Goal: Task Accomplishment & Management: Use online tool/utility

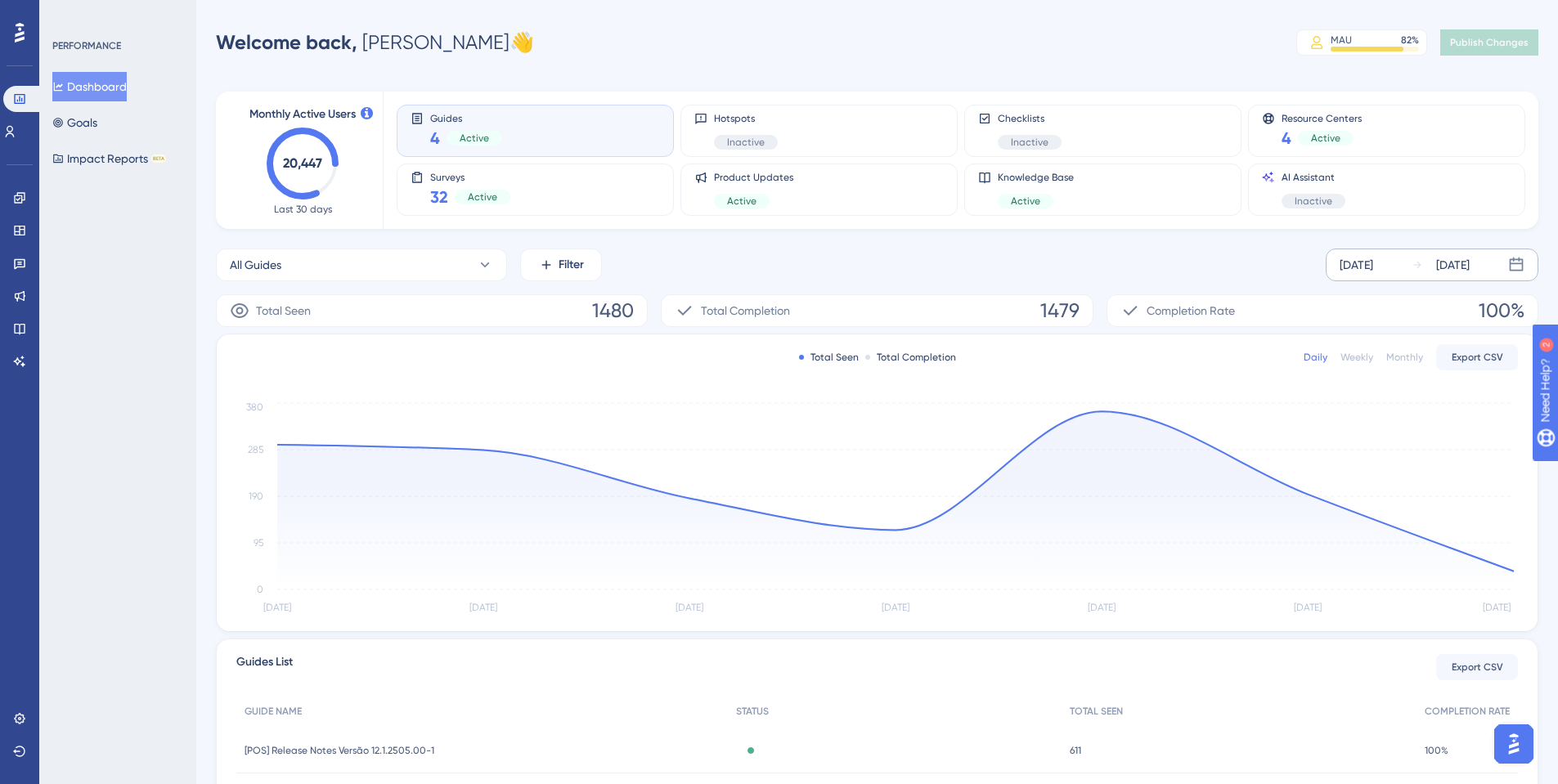
click at [1373, 260] on div "[DATE]" at bounding box center [1356, 264] width 34 height 20
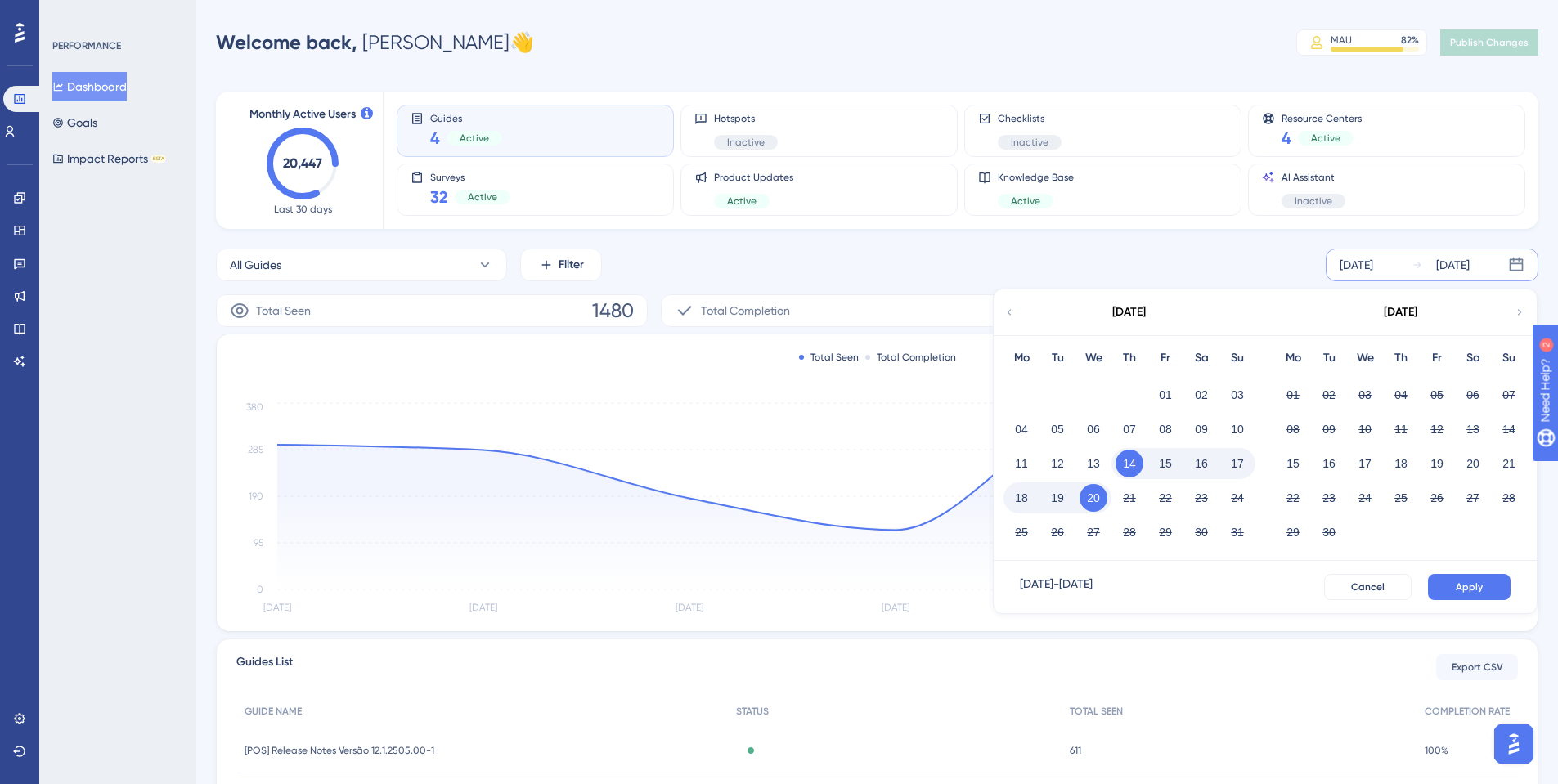
click at [1003, 307] on icon at bounding box center [1009, 312] width 11 height 15
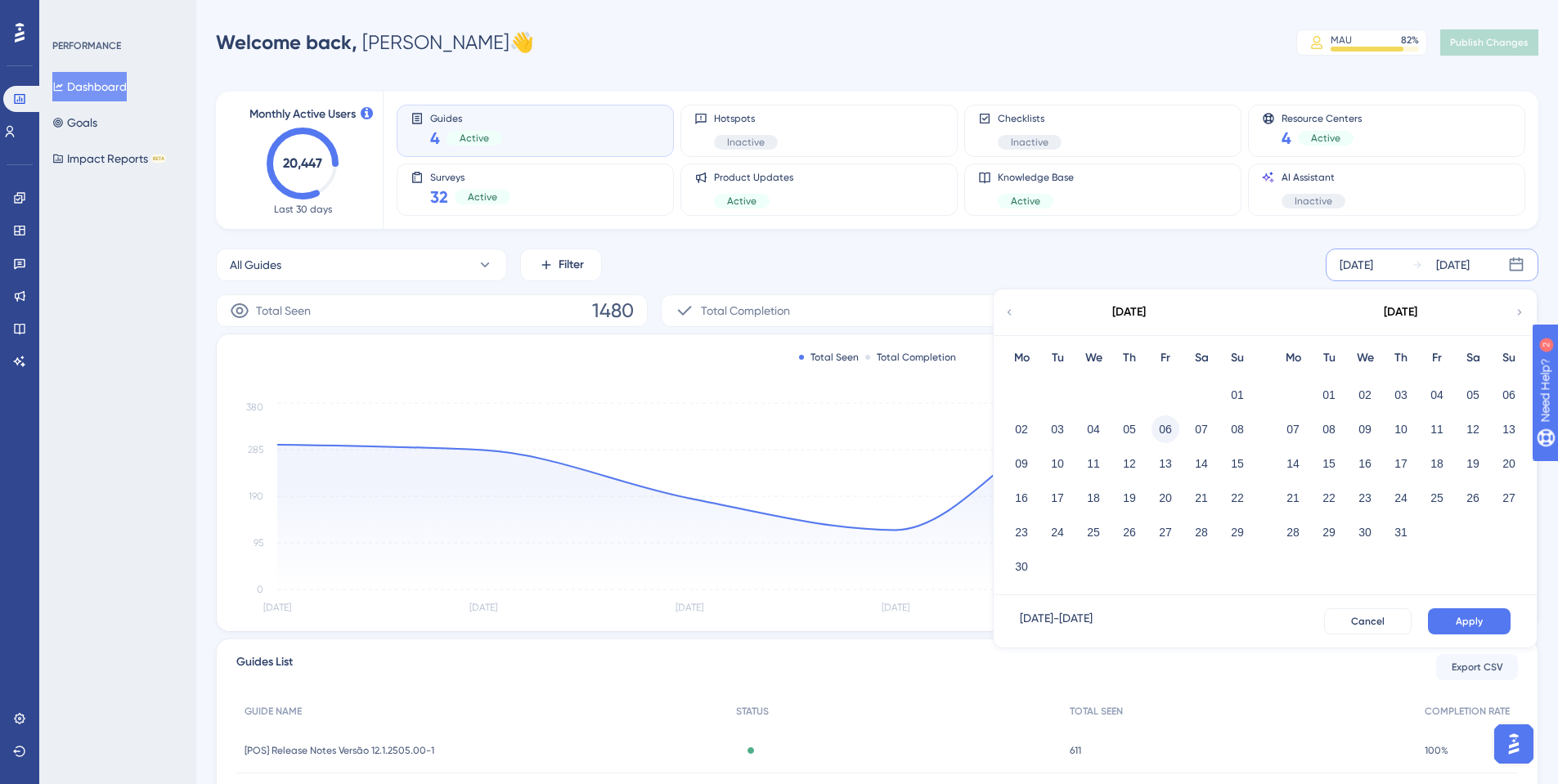
click at [1171, 437] on button "06" at bounding box center [1164, 428] width 27 height 27
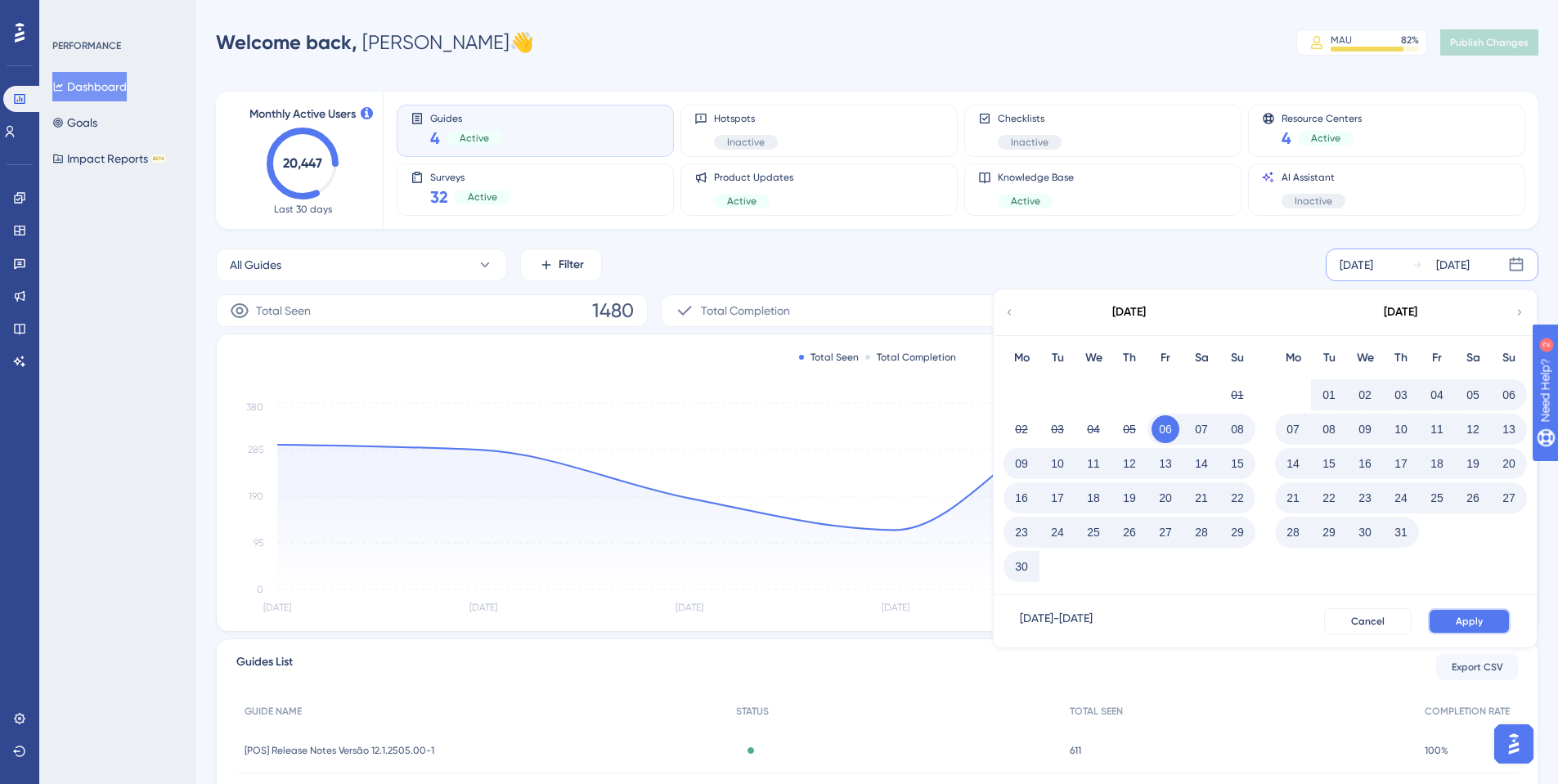
click at [1455, 618] on button "Apply" at bounding box center [1469, 622] width 83 height 26
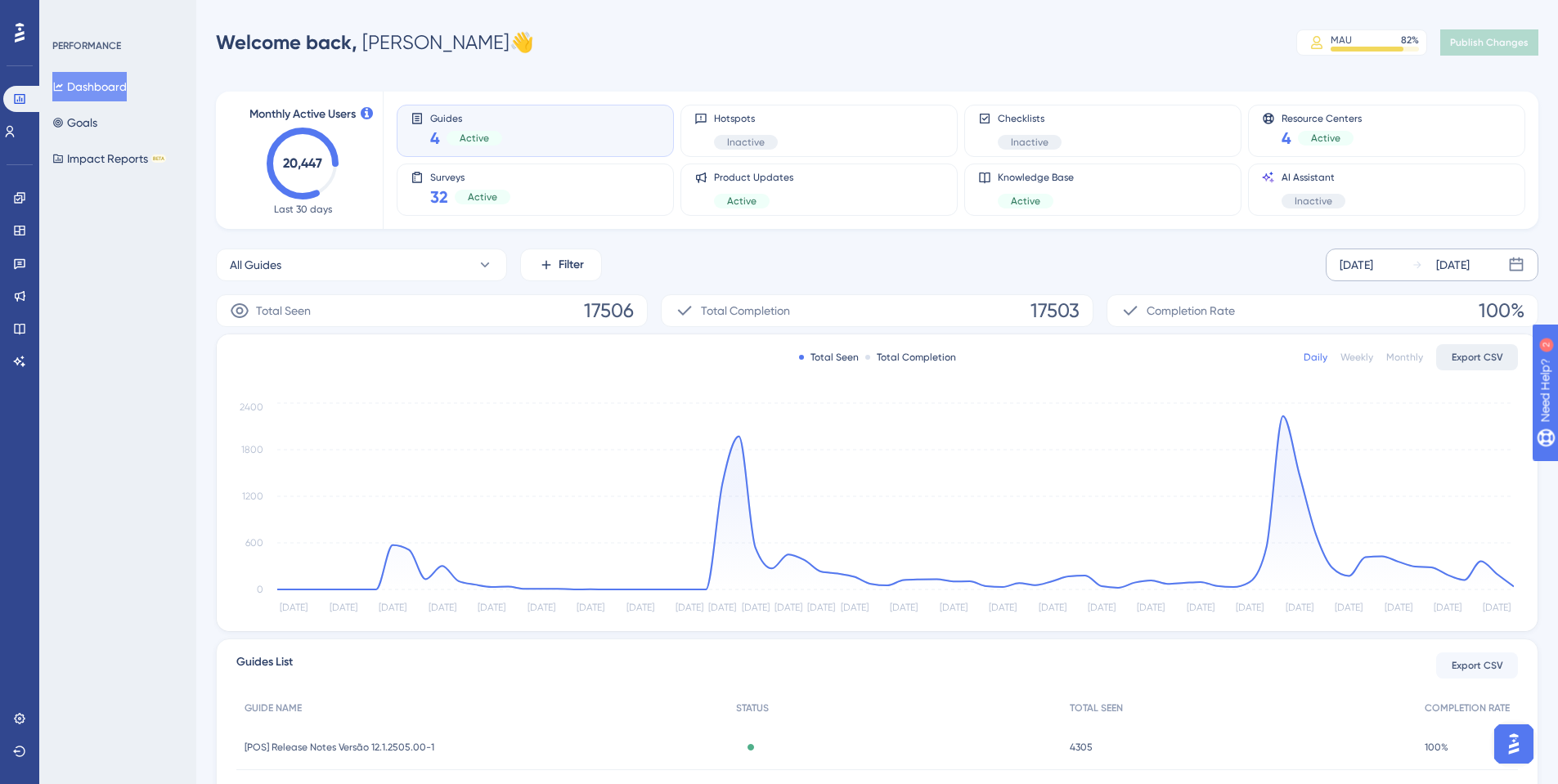
click at [1466, 359] on span "Export CSV" at bounding box center [1477, 358] width 52 height 13
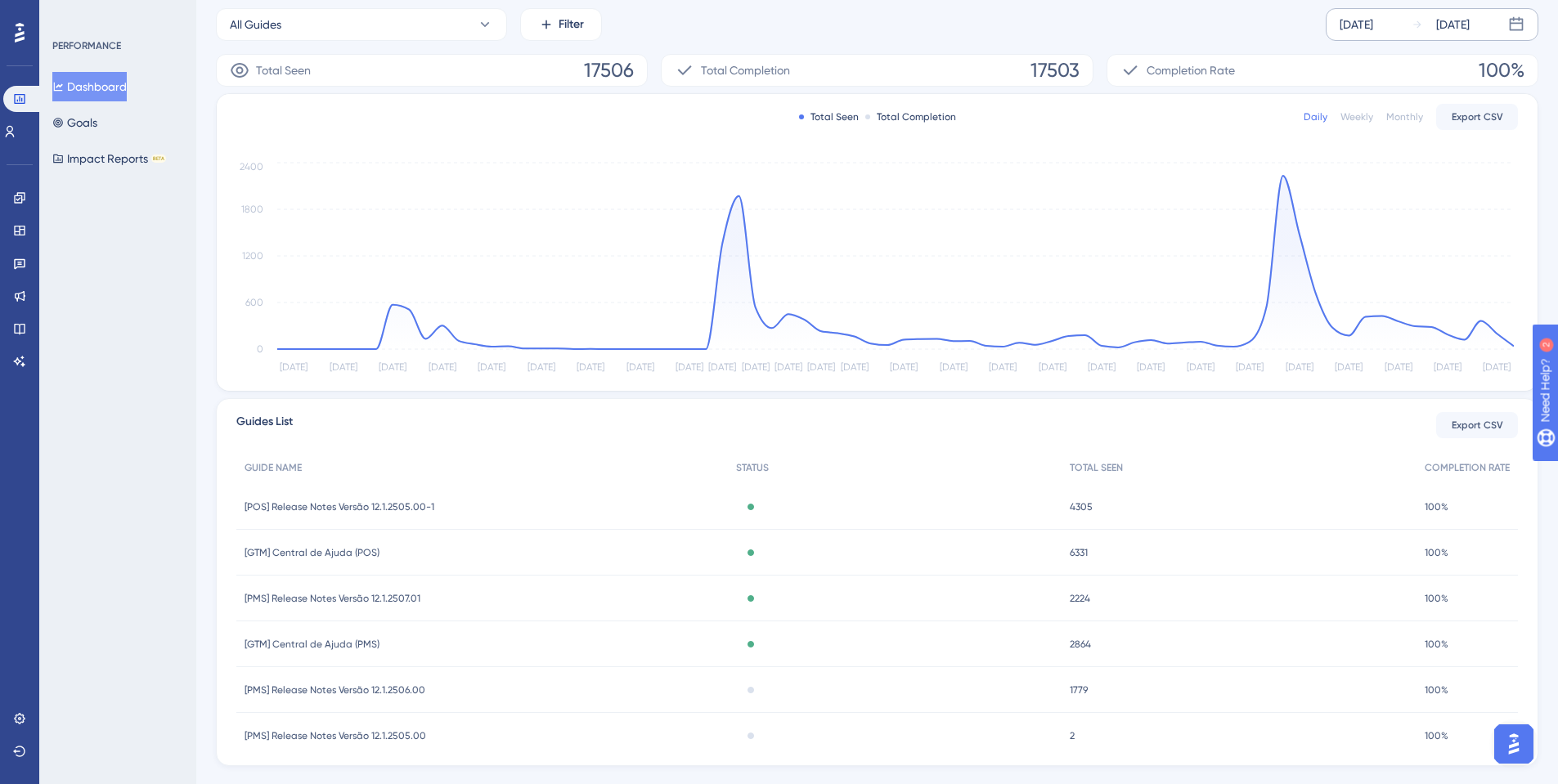
scroll to position [245, 0]
click at [1484, 425] on span "Export CSV" at bounding box center [1477, 420] width 52 height 13
click at [97, 125] on button "Goals" at bounding box center [75, 122] width 45 height 29
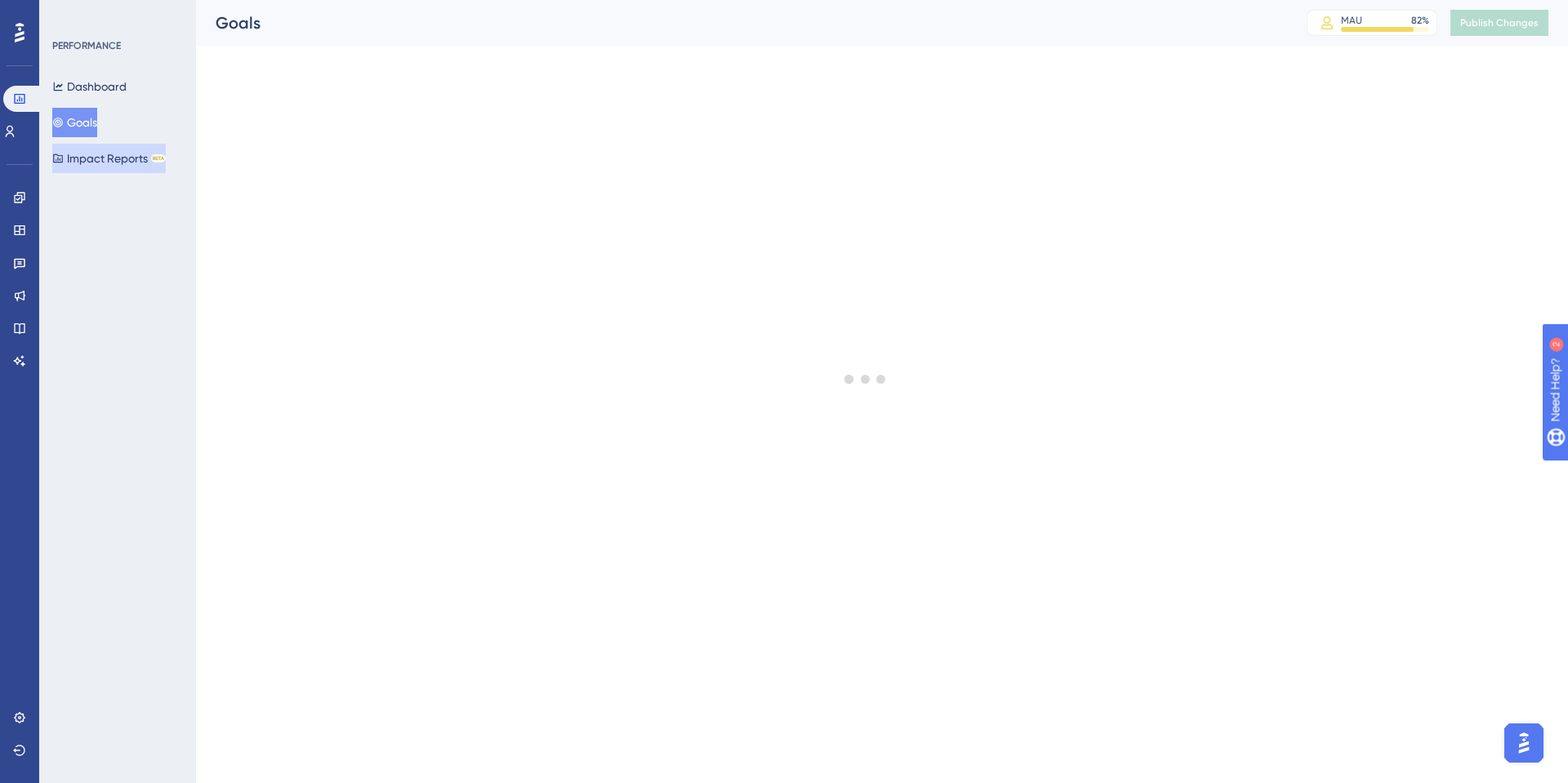
click at [101, 162] on button "Impact Reports BETA" at bounding box center [108, 158] width 113 height 29
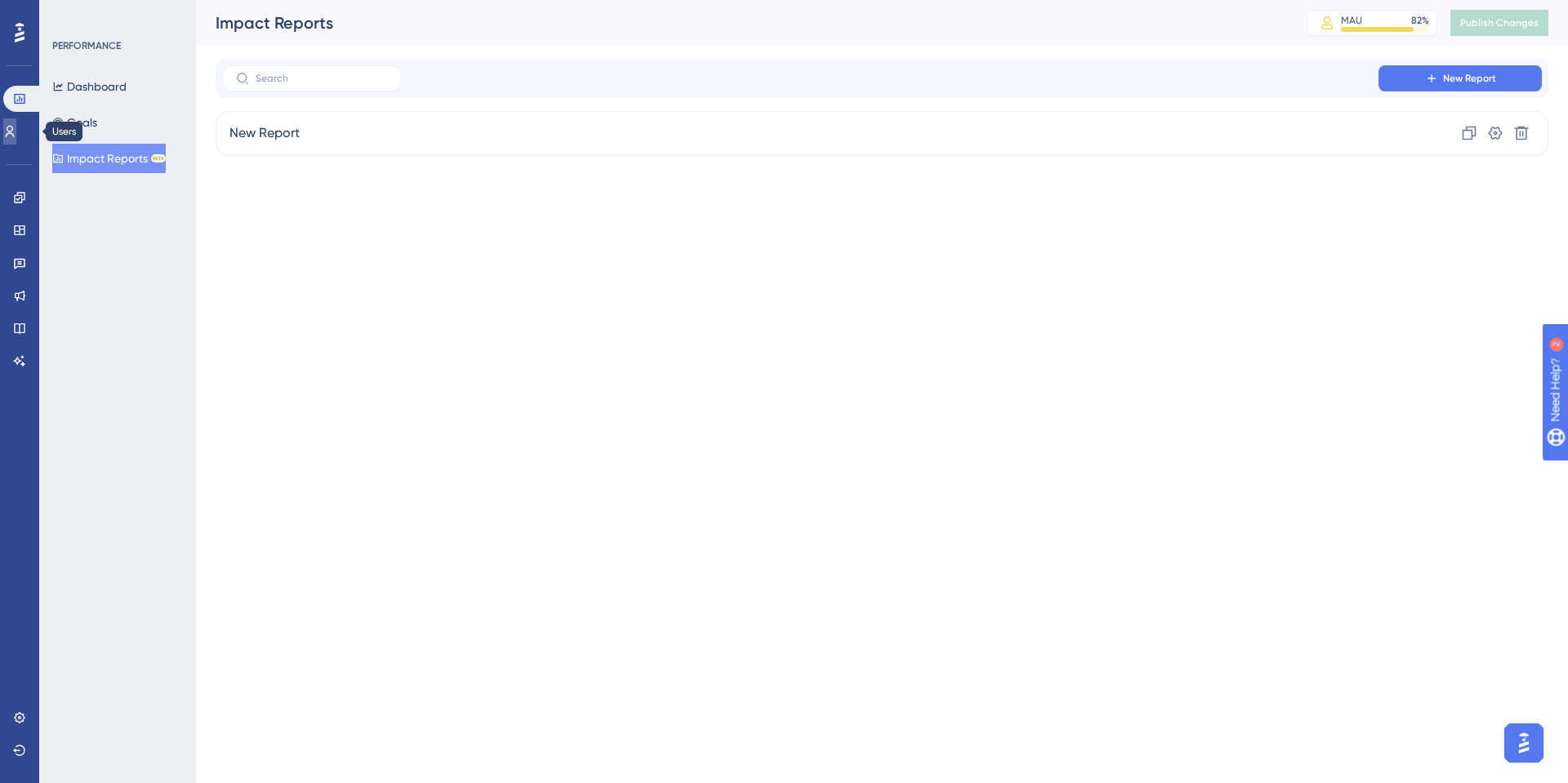
click at [14, 130] on icon at bounding box center [9, 132] width 13 height 13
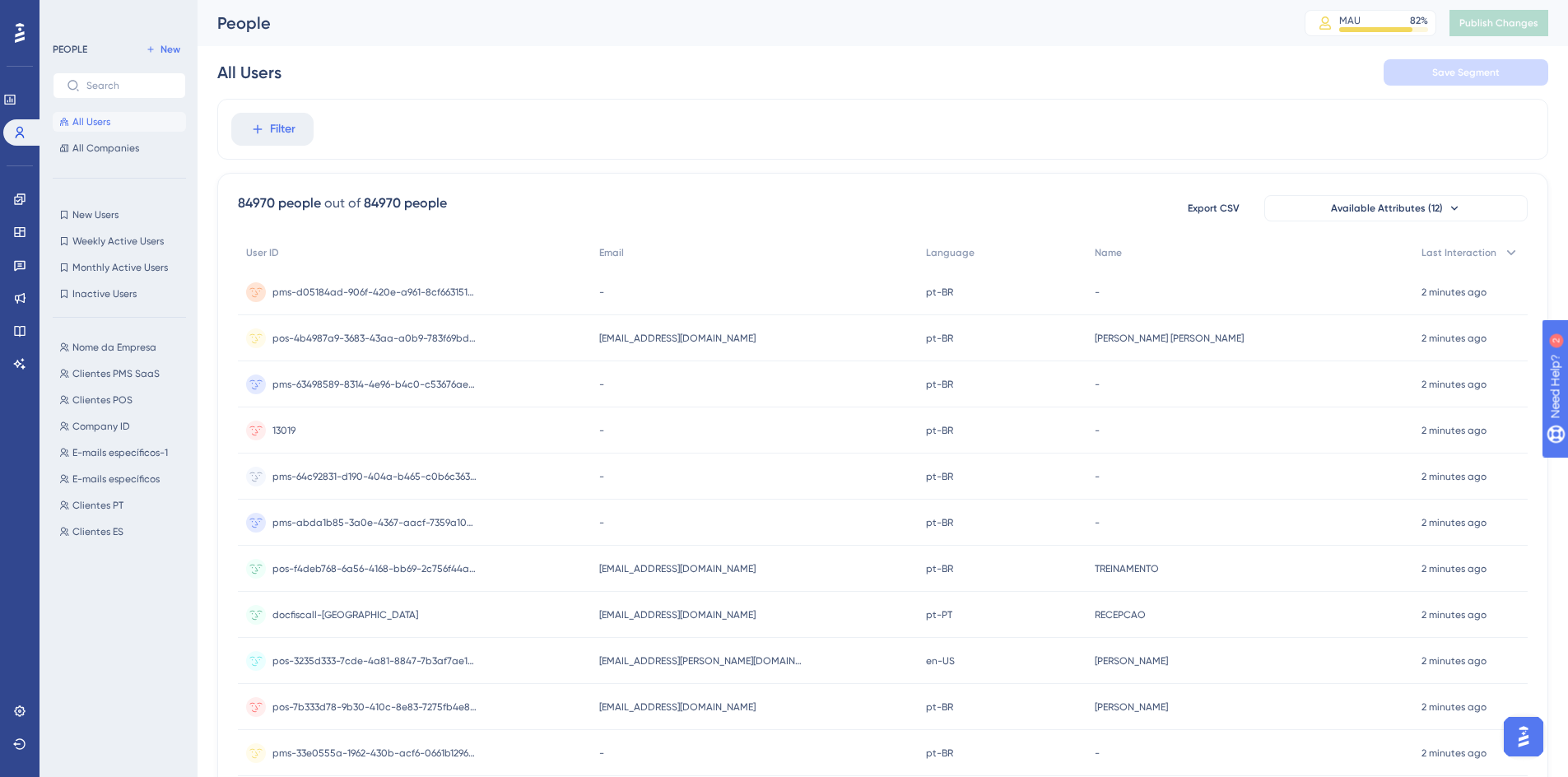
drag, startPoint x: 650, startPoint y: 83, endPoint x: 783, endPoint y: 76, distance: 133.2
click at [781, 77] on div "All Users Save Segment" at bounding box center [882, 72] width 1331 height 52
click at [16, 300] on icon at bounding box center [20, 297] width 10 height 10
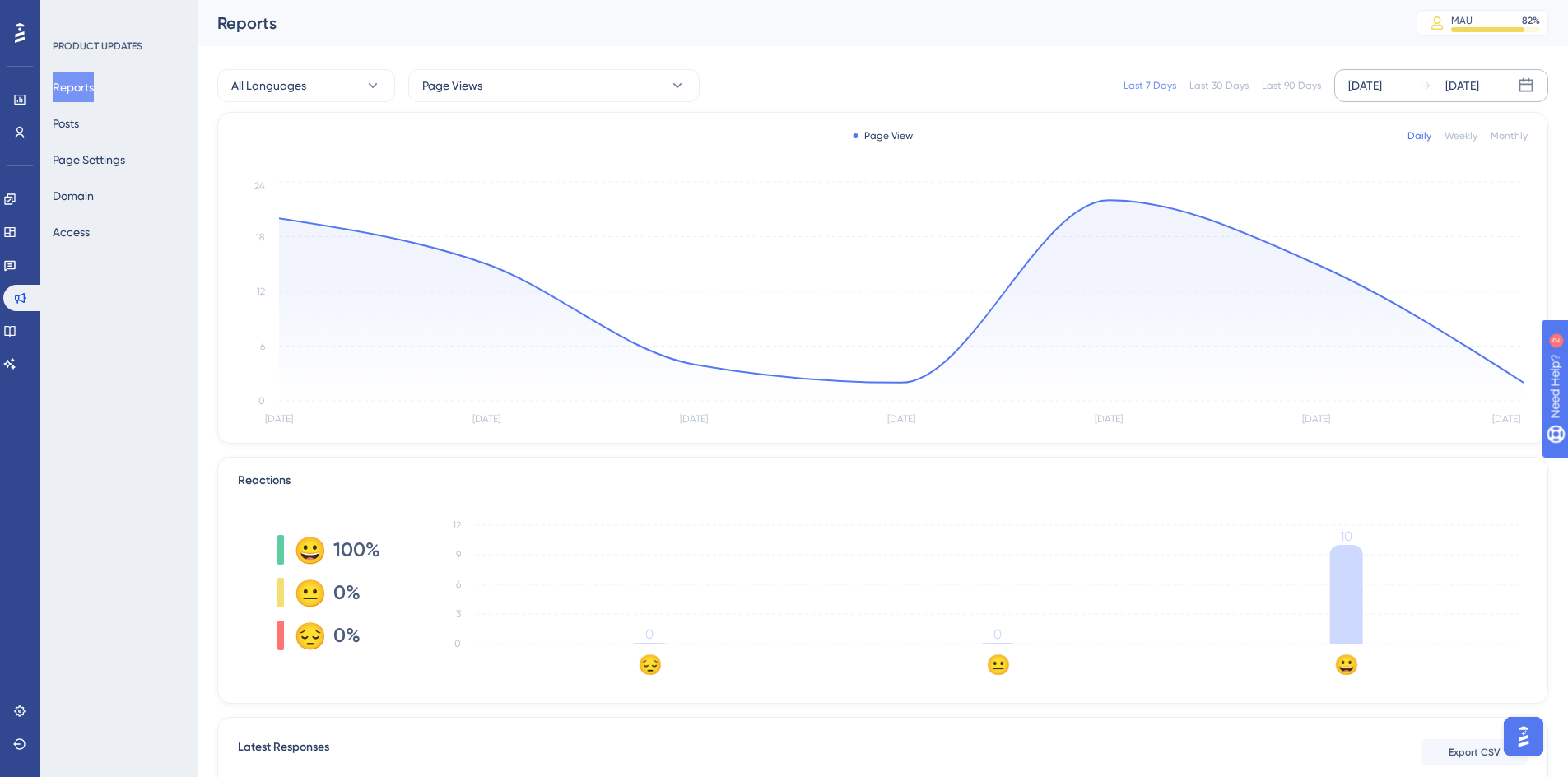
click at [1440, 85] on div "[DATE]" at bounding box center [1450, 85] width 59 height 20
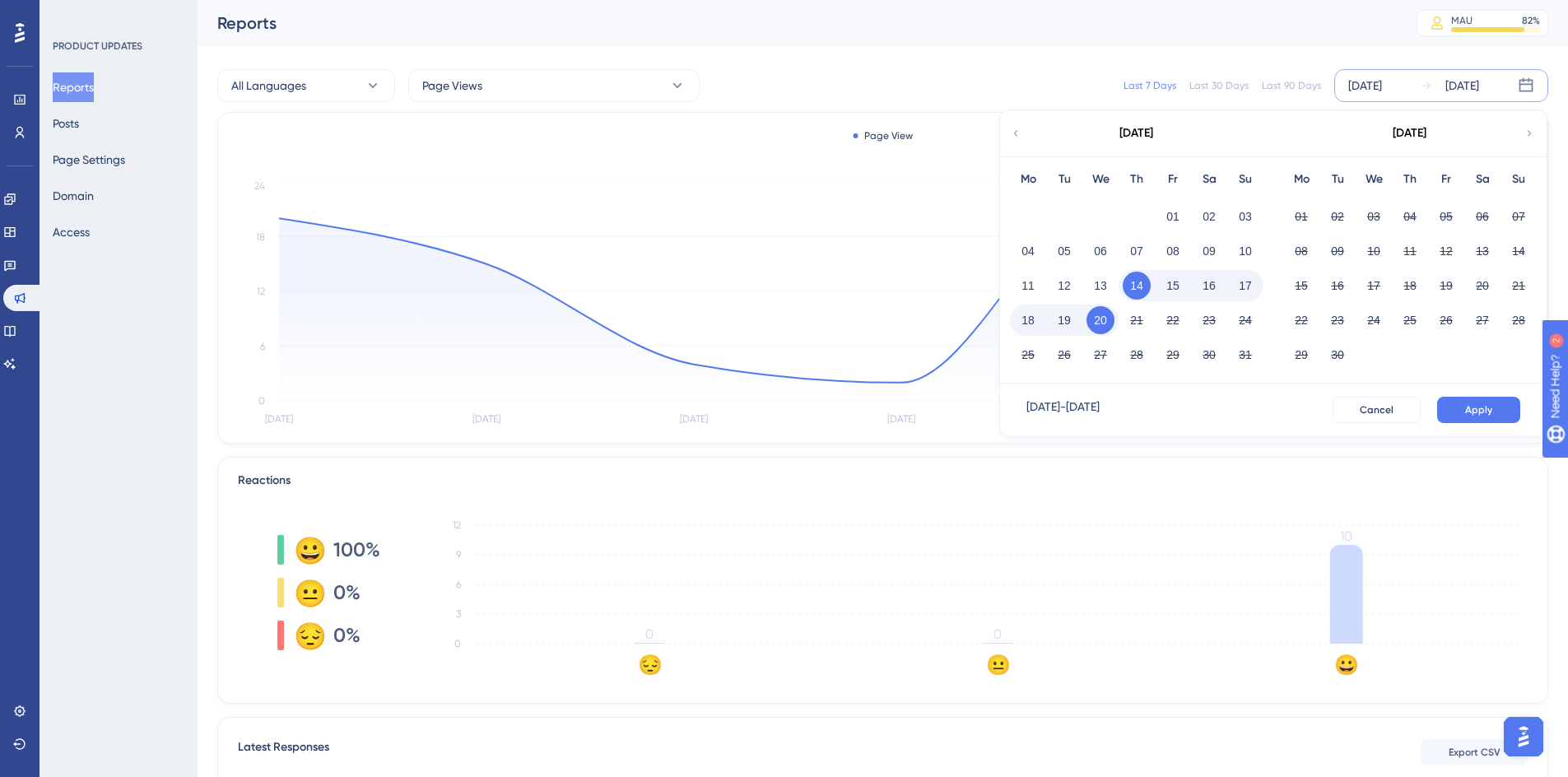
click at [1021, 138] on div "[DATE]" at bounding box center [1136, 133] width 272 height 47
click at [1014, 133] on icon at bounding box center [1015, 134] width 11 height 15
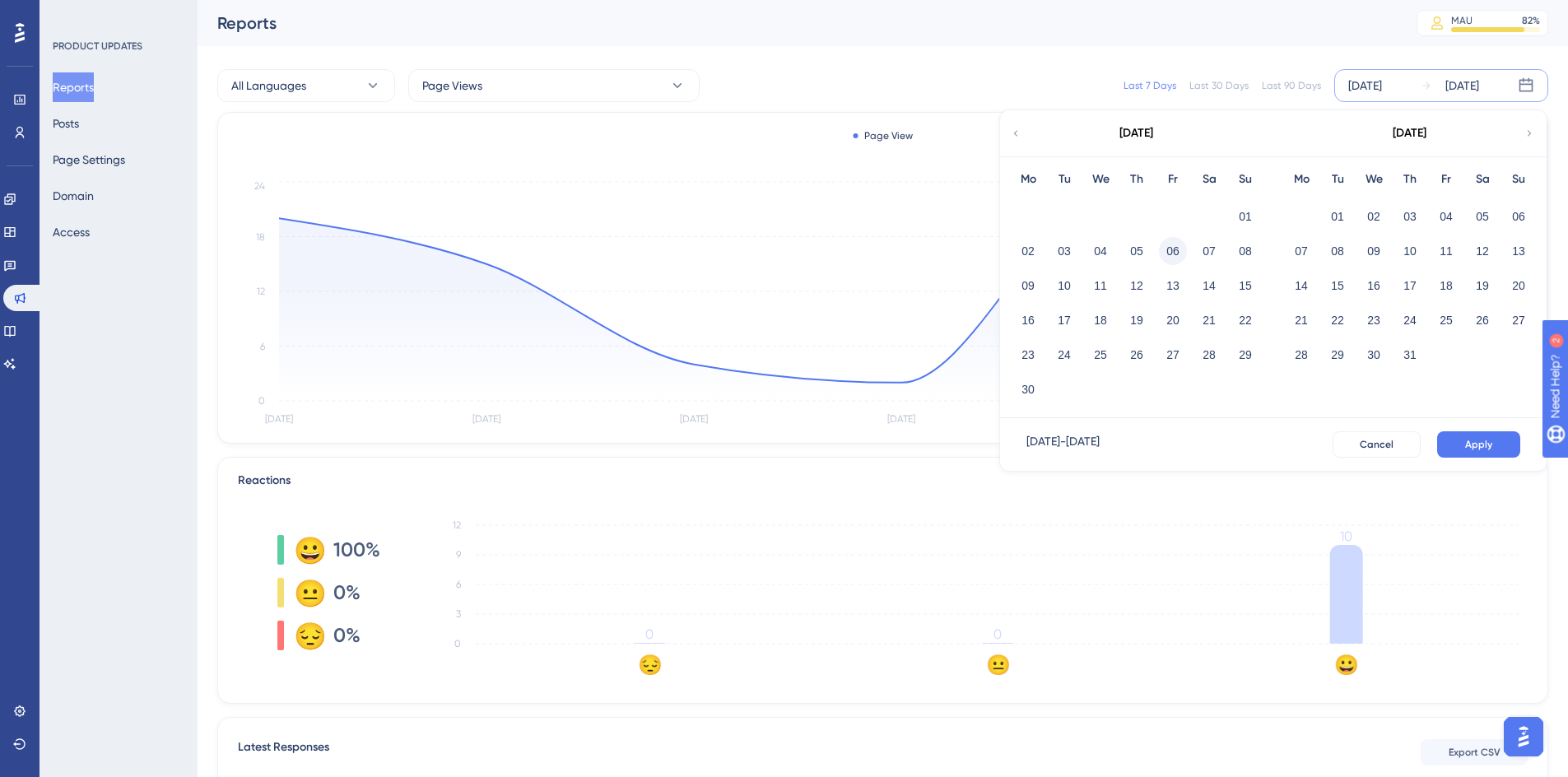
click at [1166, 250] on button "06" at bounding box center [1172, 251] width 28 height 28
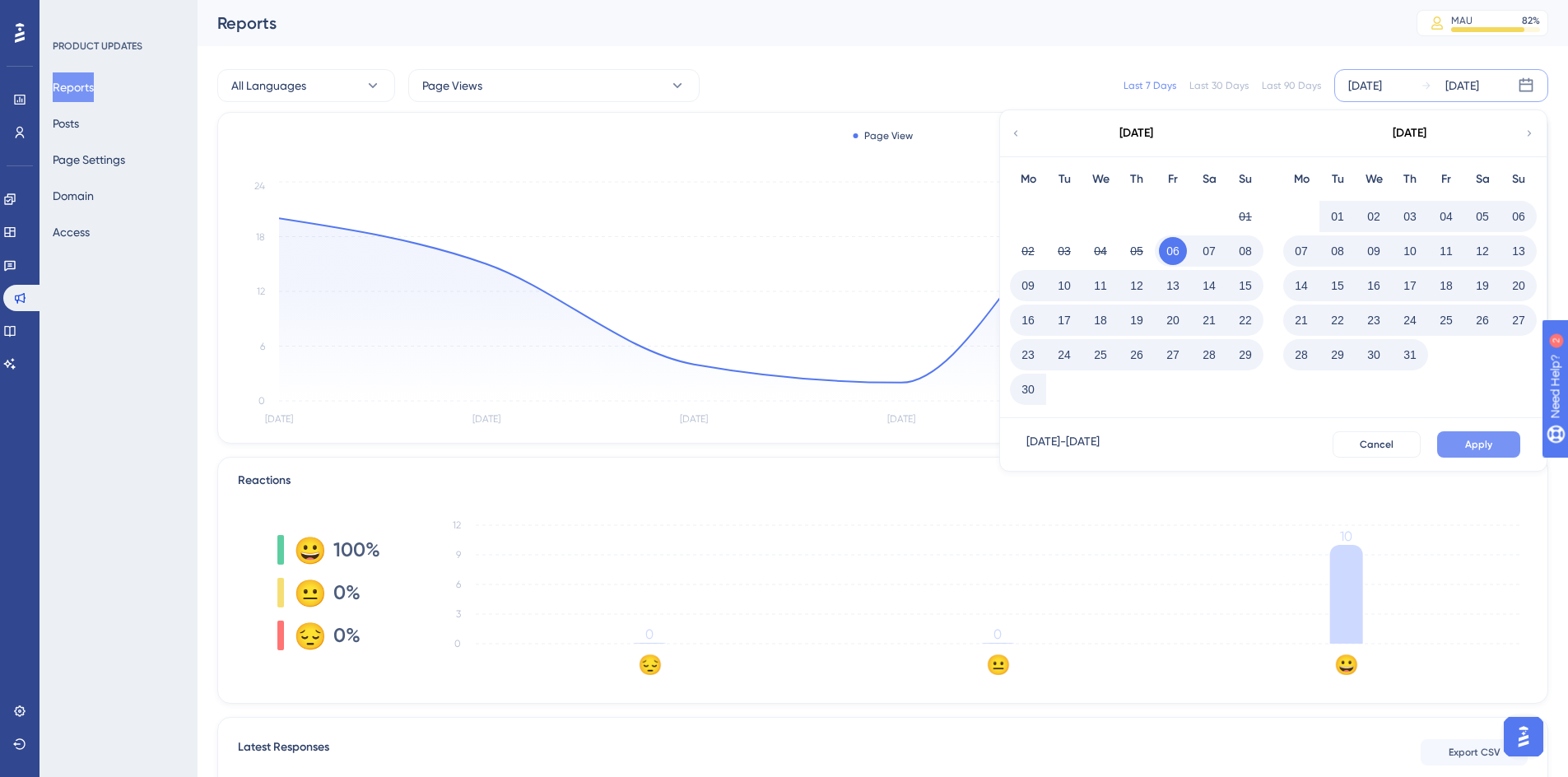
click at [1459, 445] on button "Apply" at bounding box center [1479, 445] width 84 height 27
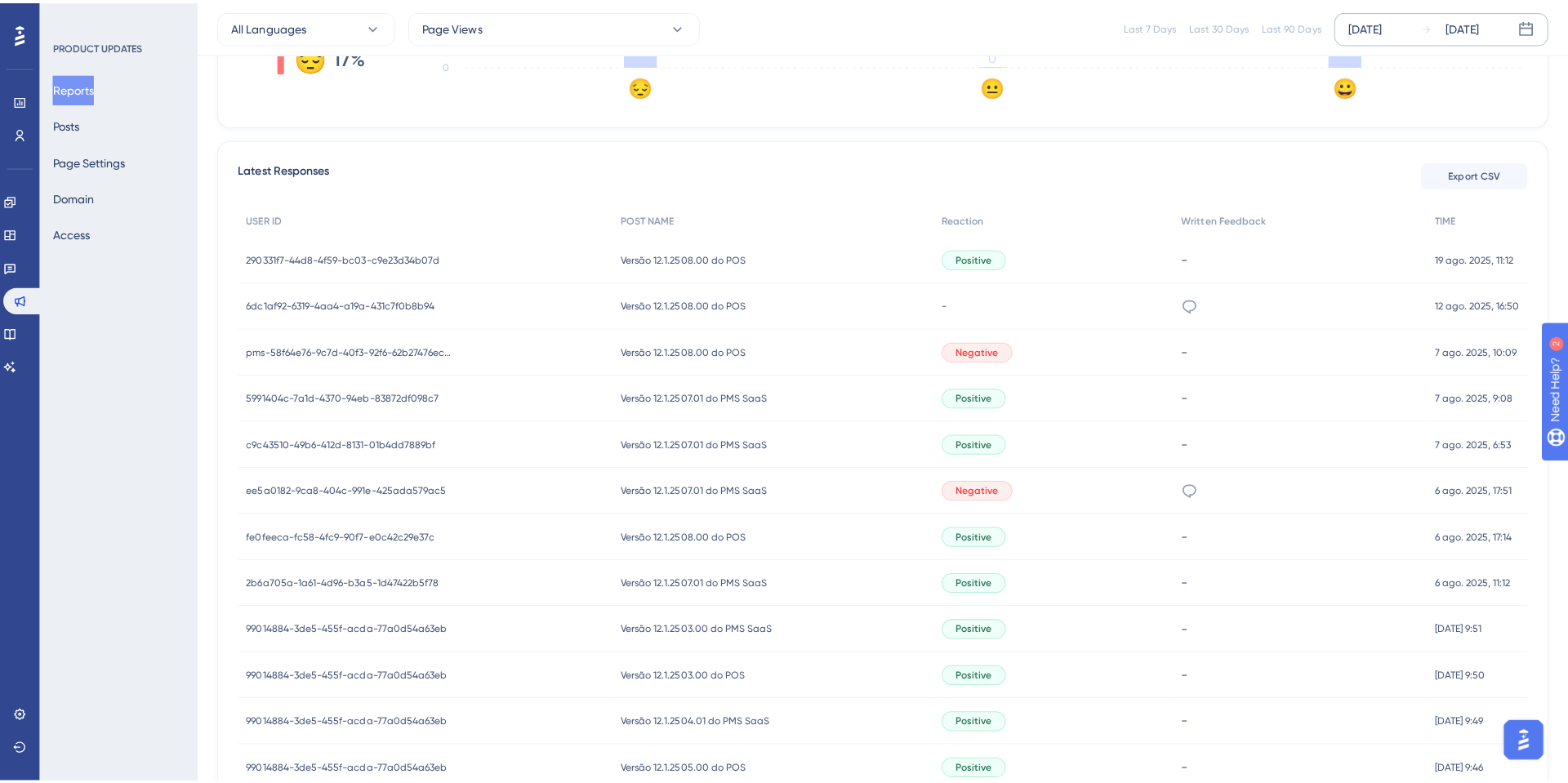
scroll to position [490, 0]
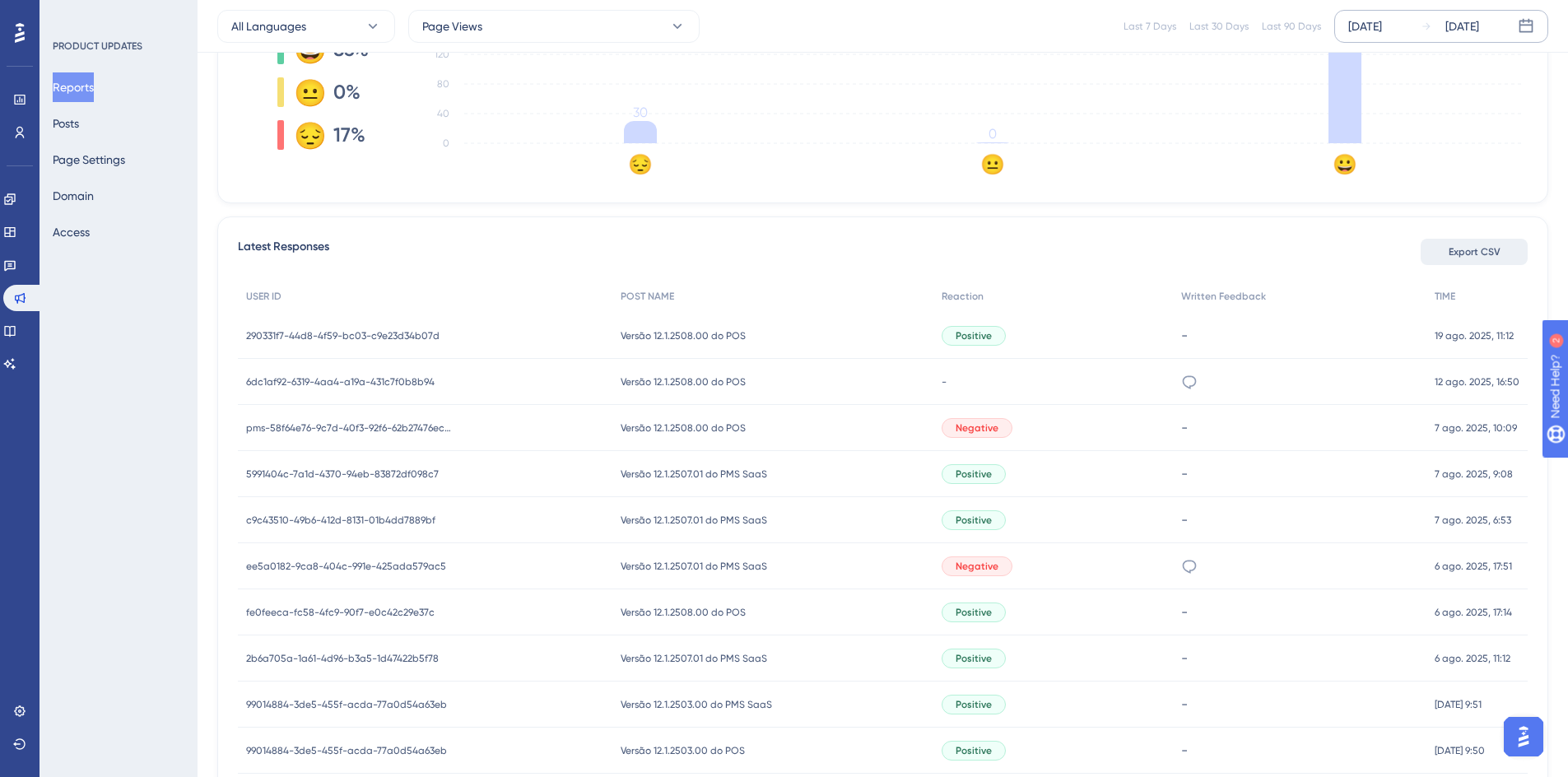
click at [1460, 252] on span "Export CSV" at bounding box center [1474, 252] width 52 height 13
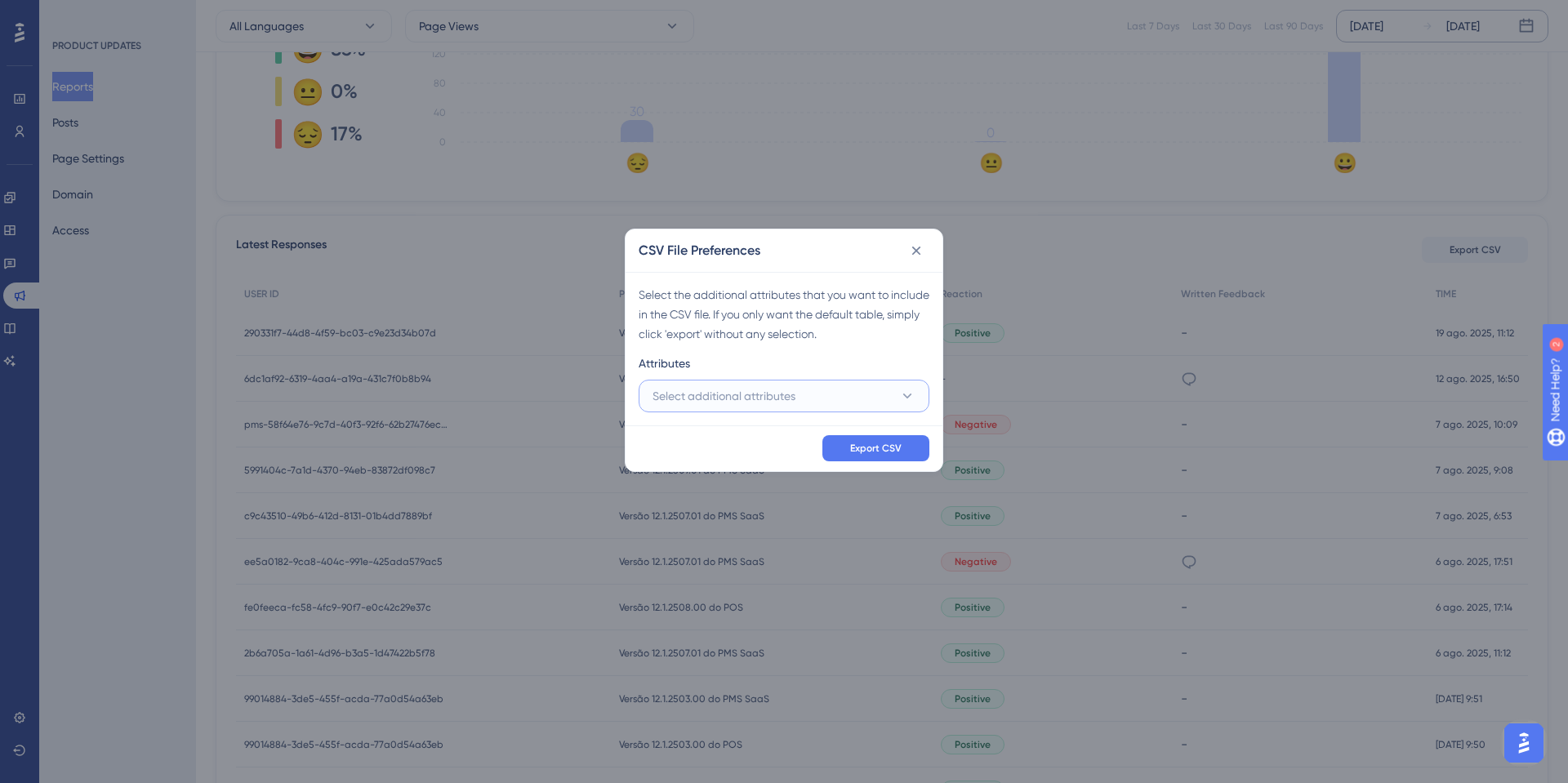
click at [912, 400] on icon at bounding box center [906, 396] width 16 height 16
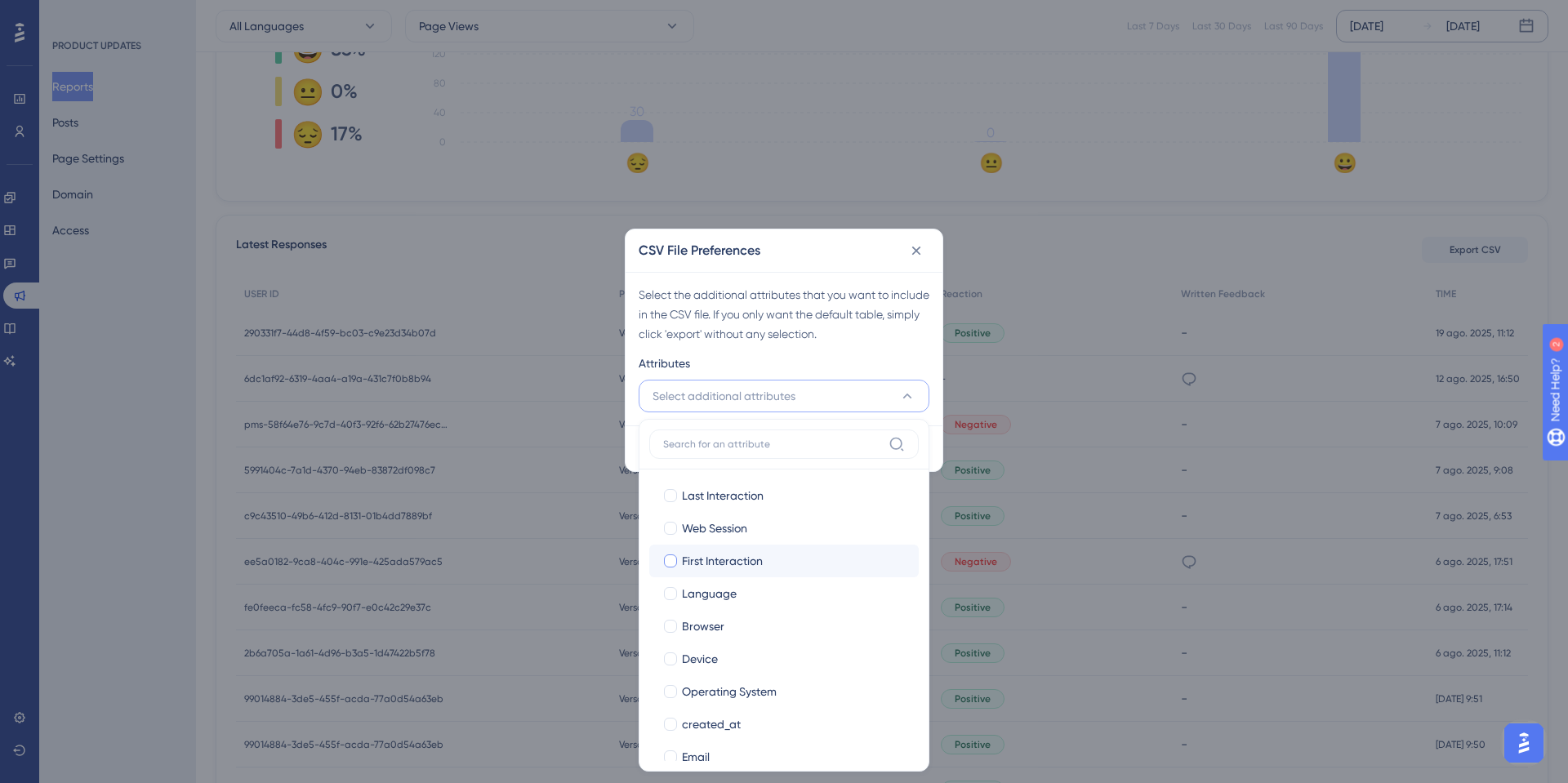
scroll to position [87, 0]
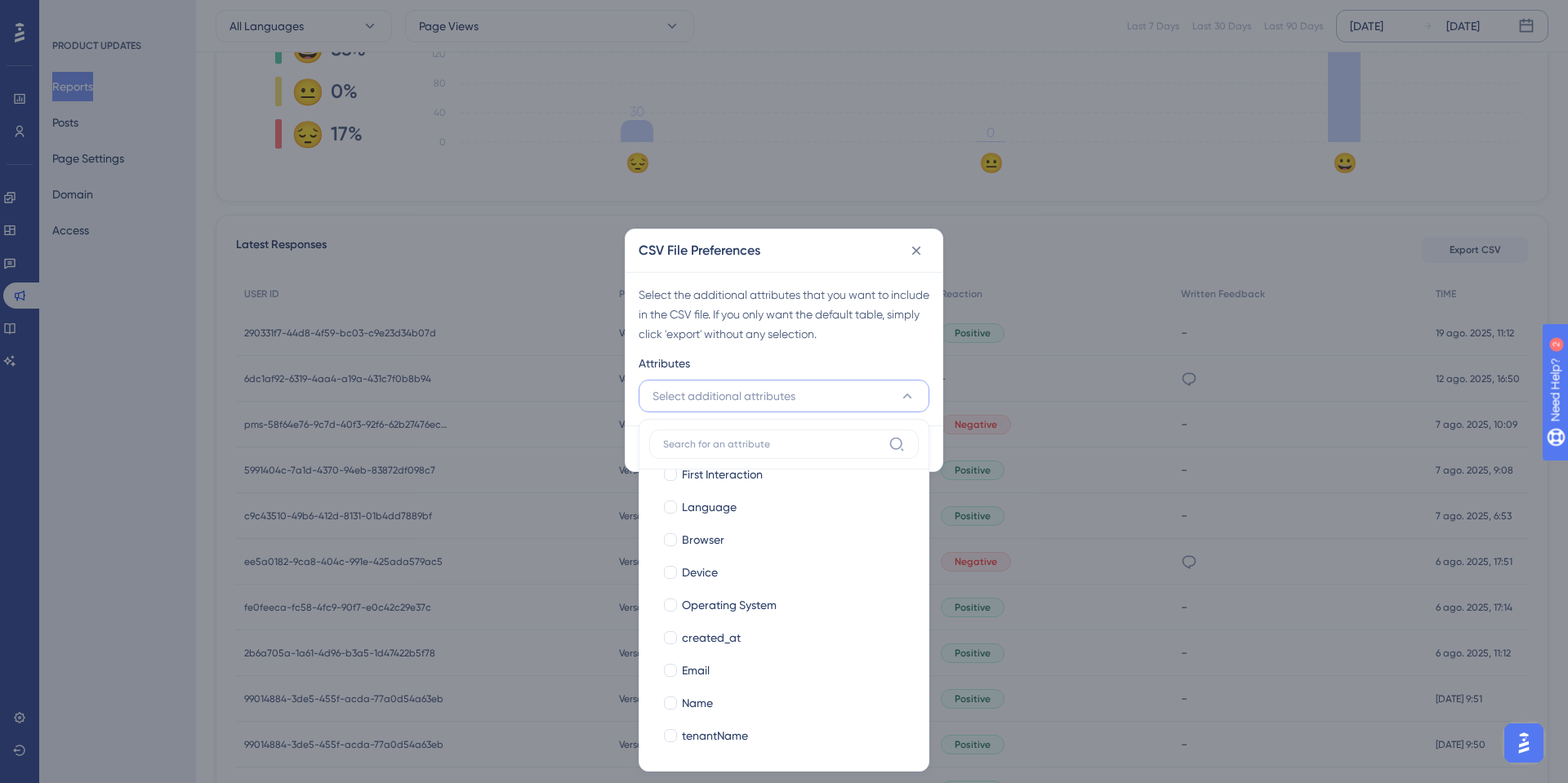
click at [812, 256] on div "CSV File Preferences" at bounding box center [784, 250] width 317 height 42
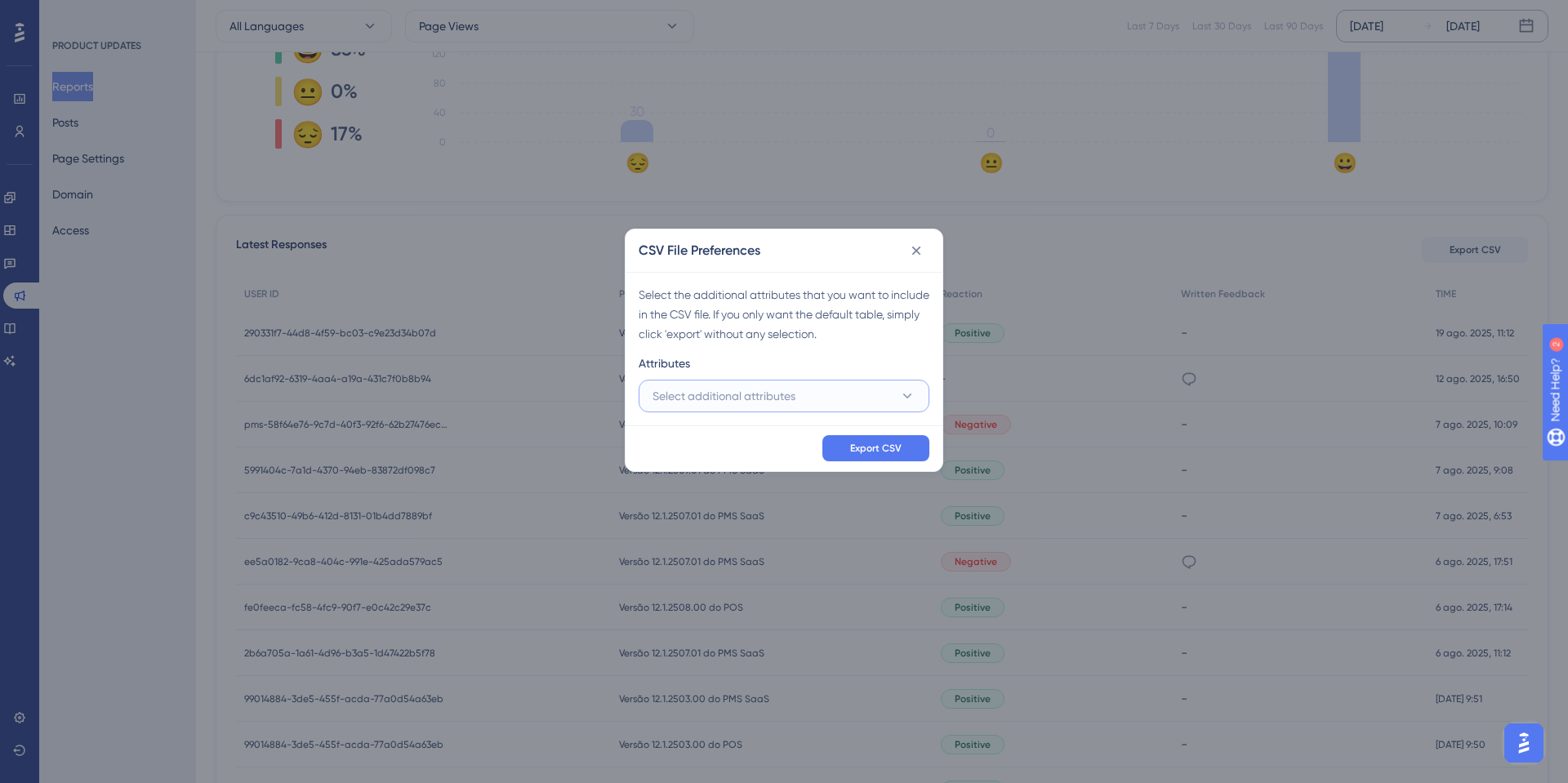
click at [884, 391] on button "Select additional attributes" at bounding box center [784, 396] width 290 height 33
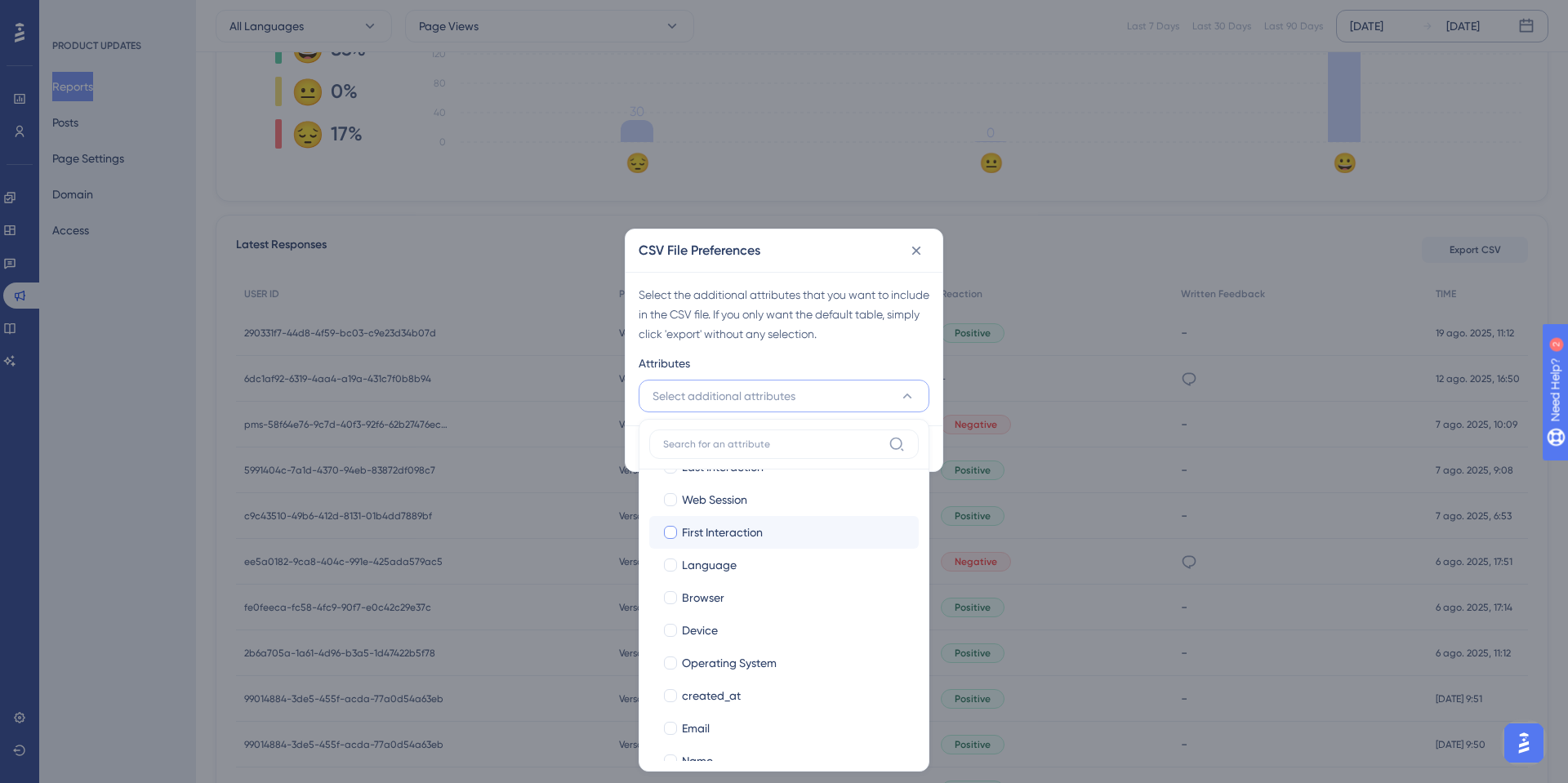
scroll to position [0, 0]
click at [677, 504] on label "Last Interaction" at bounding box center [784, 496] width 243 height 20
checkbox input "true"
click at [671, 532] on div at bounding box center [670, 529] width 13 height 13
checkbox input "true"
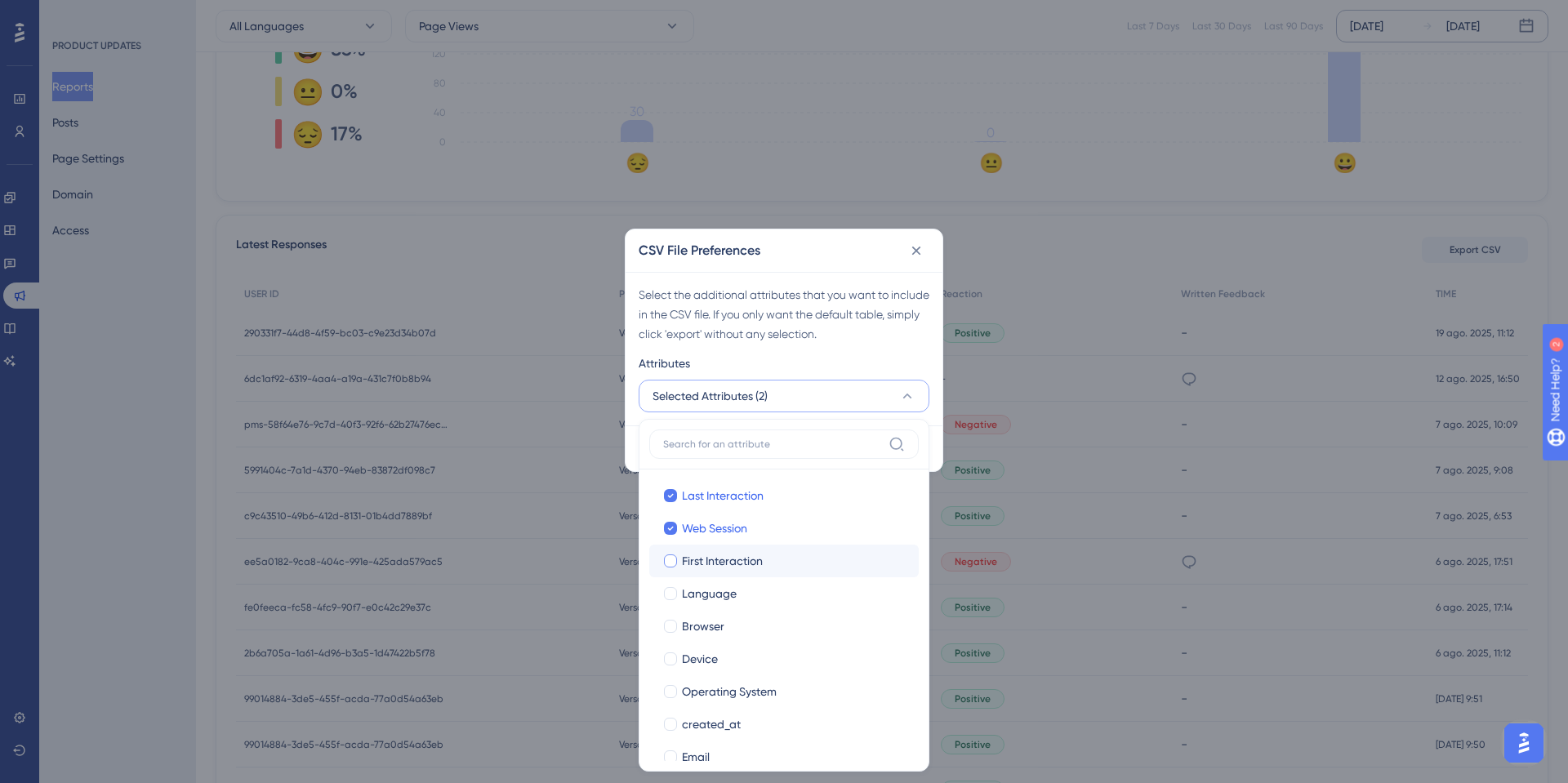
click at [673, 559] on div at bounding box center [670, 561] width 13 height 13
checkbox input "true"
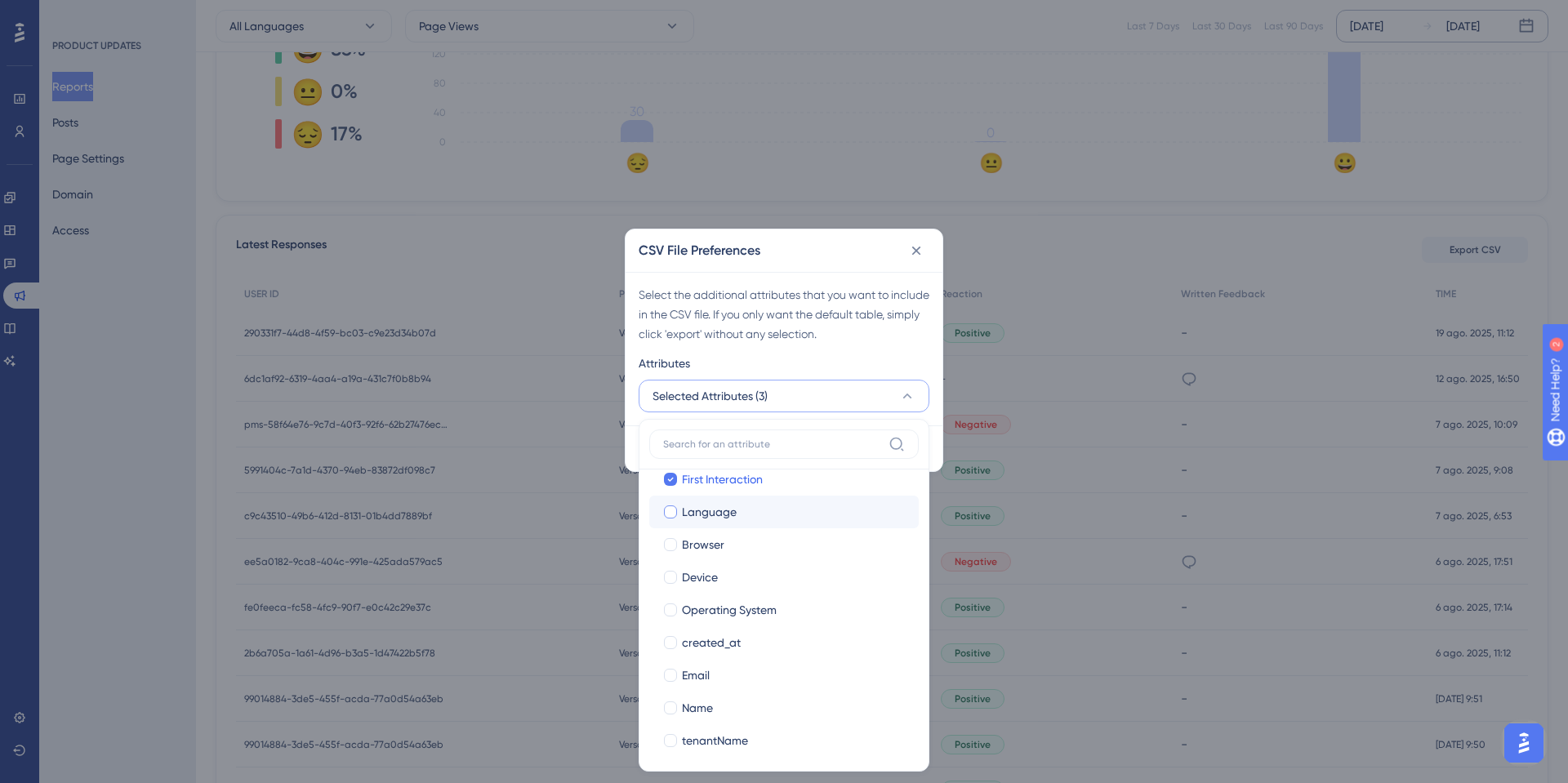
click at [673, 517] on div at bounding box center [670, 512] width 13 height 13
checkbox input "true"
click at [673, 544] on div at bounding box center [670, 545] width 13 height 13
checkbox input "true"
click at [675, 584] on div at bounding box center [670, 577] width 16 height 16
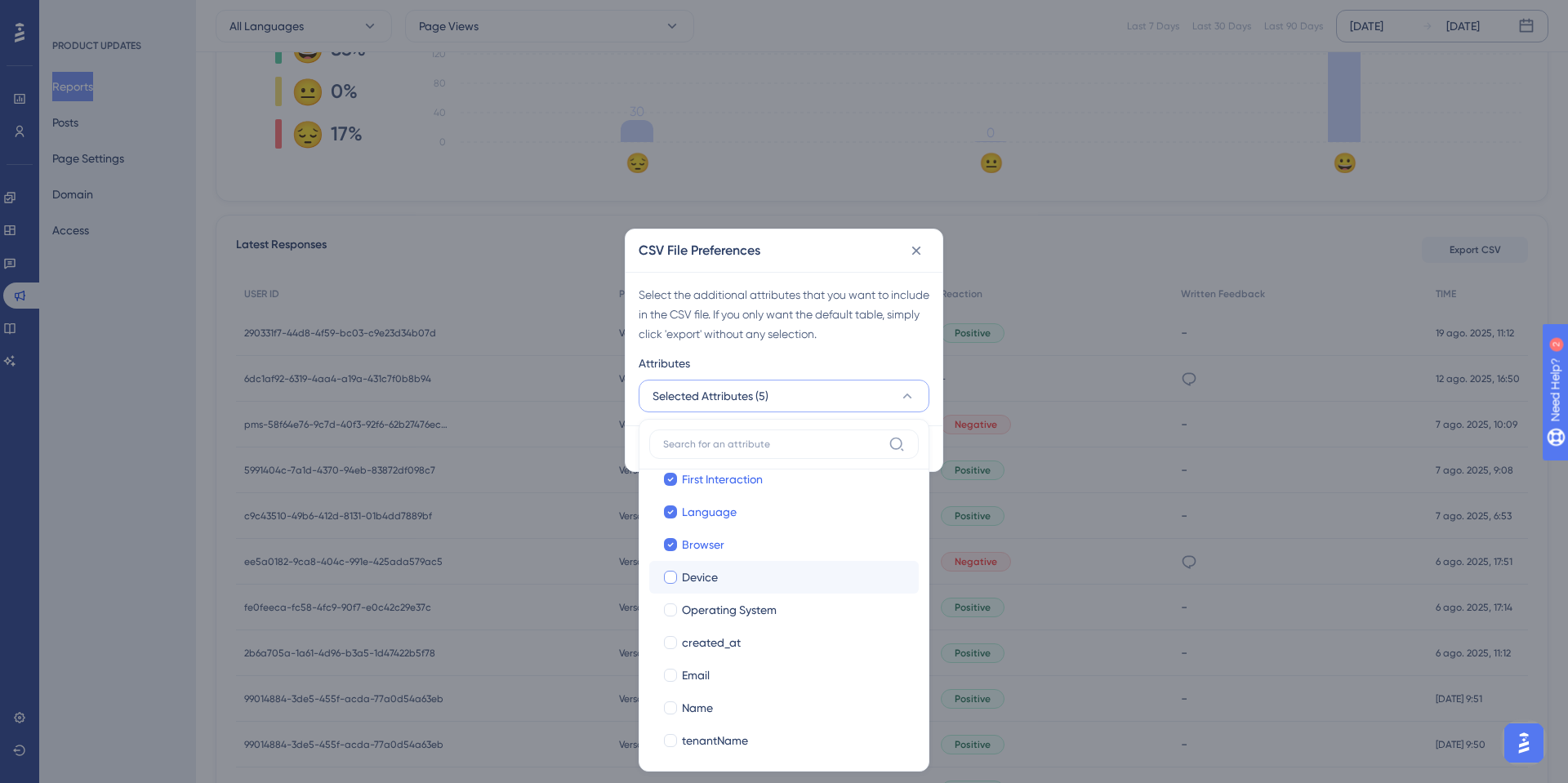
checkbox input "true"
click at [671, 609] on div at bounding box center [670, 610] width 13 height 13
checkbox input "true"
click at [672, 639] on div at bounding box center [670, 643] width 13 height 13
checkbox input "true"
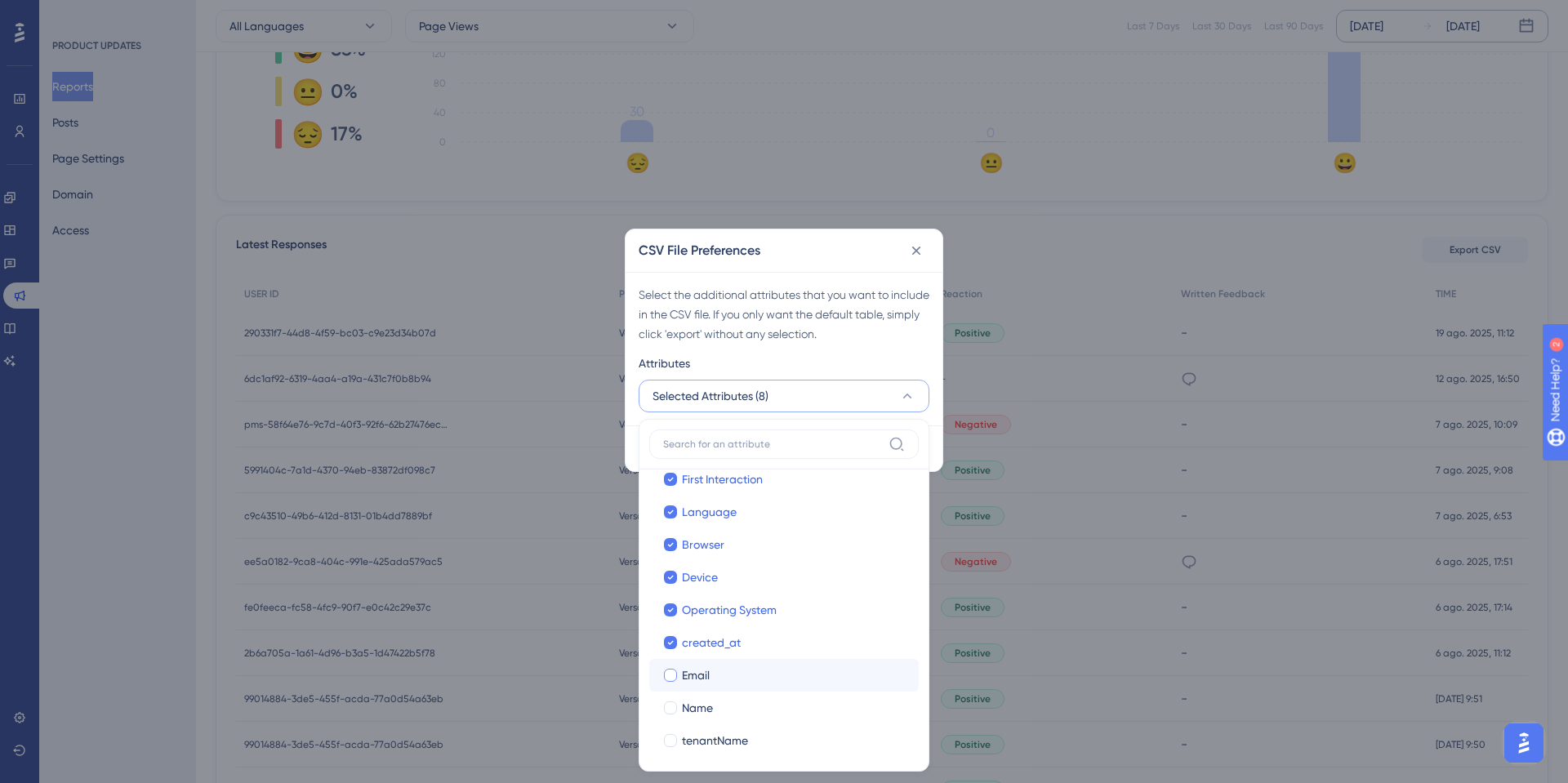
click at [673, 690] on div "Last Interaction Last Interaction Web Session Web Session First Interaction Fir…" at bounding box center [784, 577] width 270 height 359
click at [671, 677] on div at bounding box center [670, 676] width 13 height 13
checkbox input "true"
click at [677, 706] on div at bounding box center [670, 708] width 16 height 16
checkbox input "true"
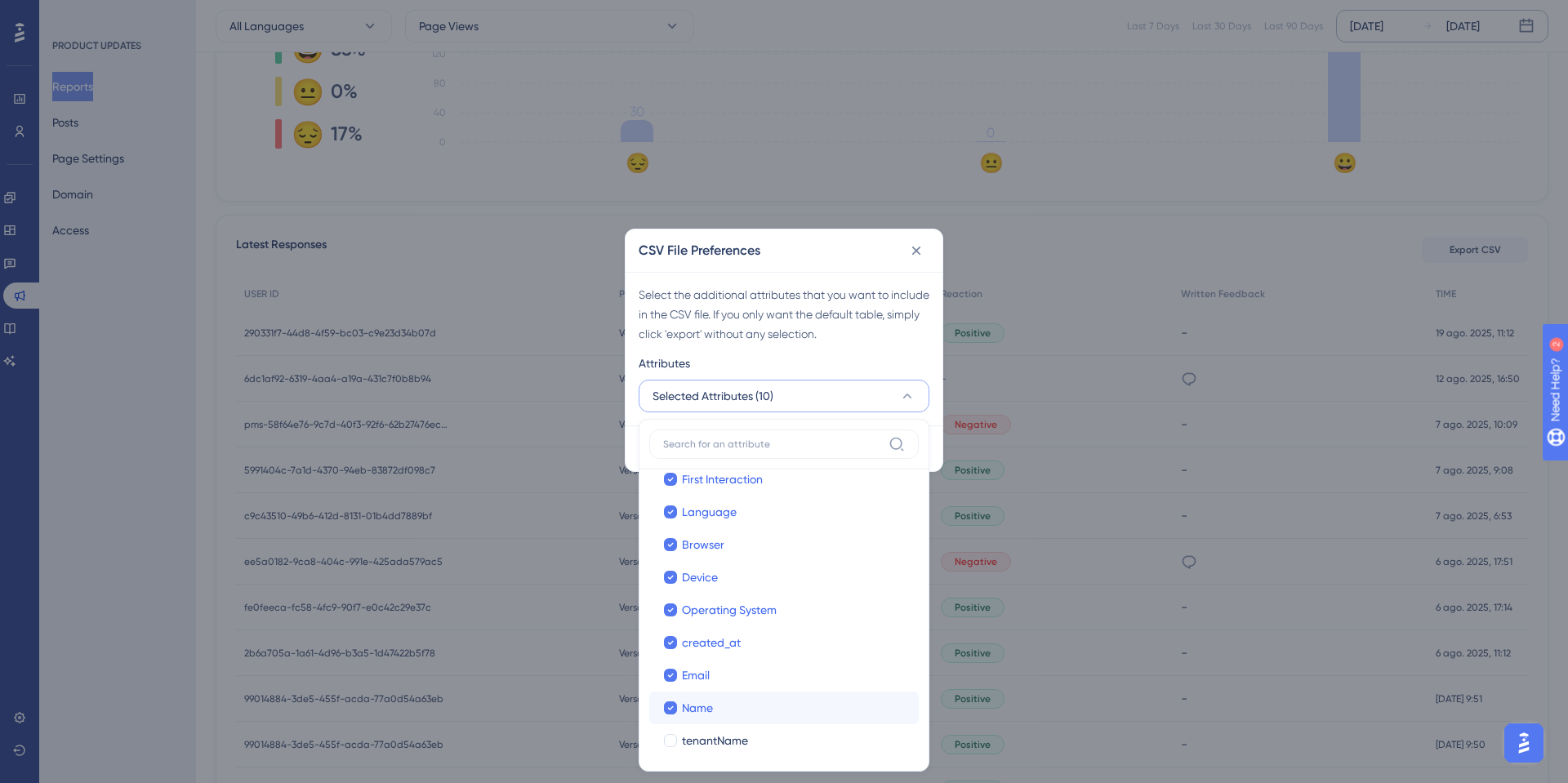
drag, startPoint x: 672, startPoint y: 738, endPoint x: 673, endPoint y: 723, distance: 15.0
click at [671, 739] on div at bounding box center [670, 741] width 13 height 13
checkbox input "true"
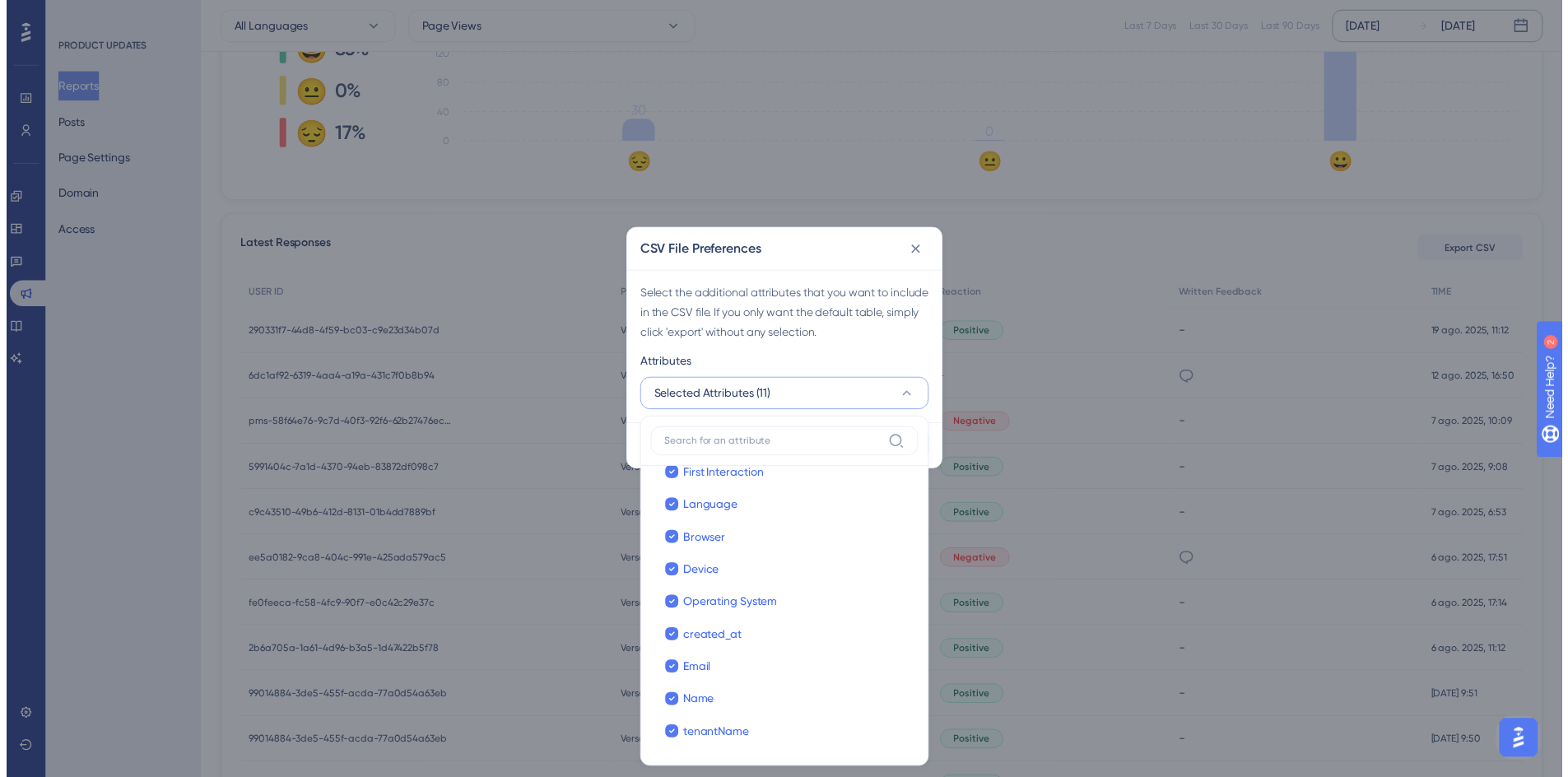
scroll to position [87, 0]
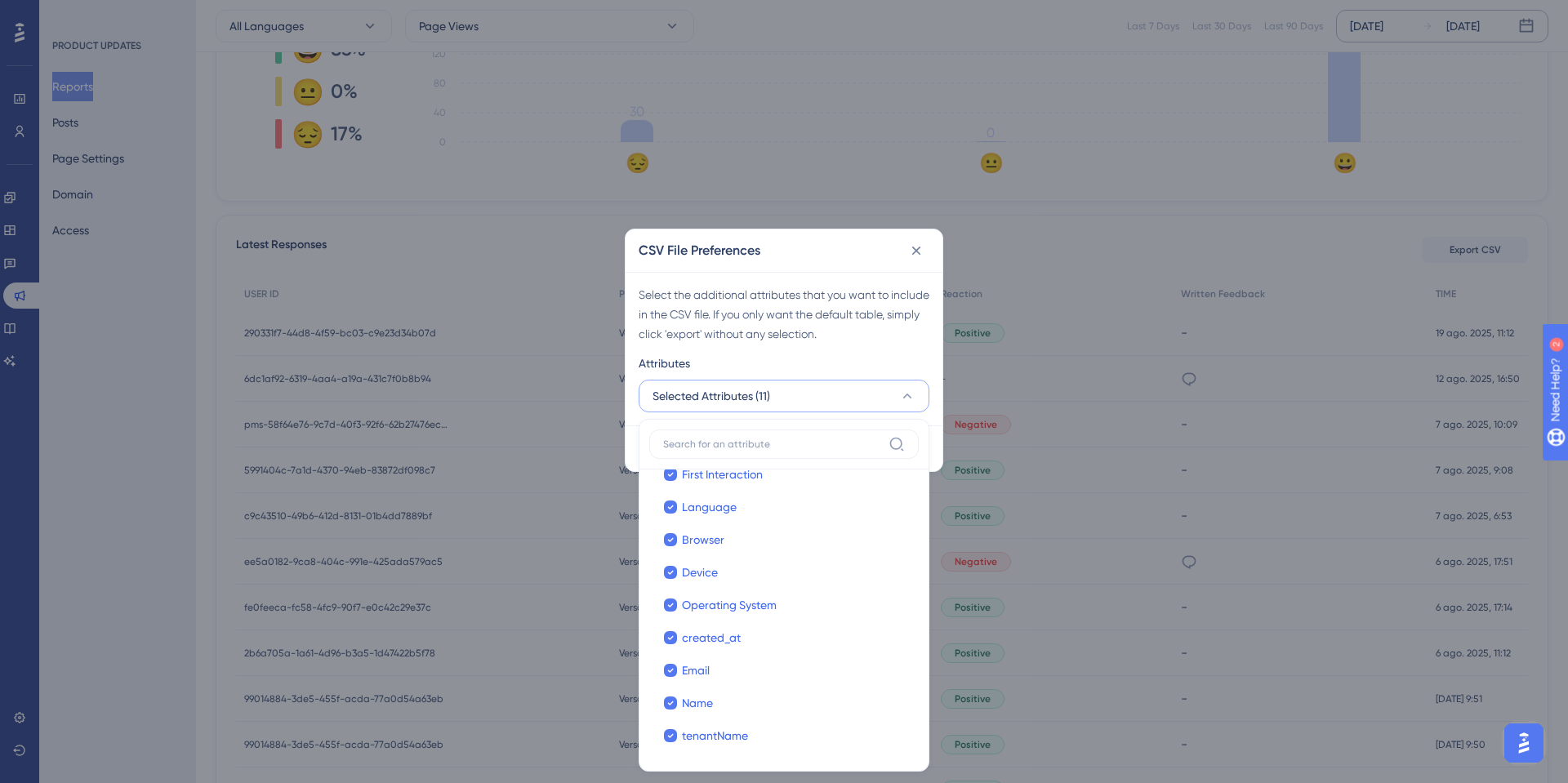
click at [898, 342] on div "Select the additional attributes that you want to include in the CSV file. If y…" at bounding box center [784, 314] width 290 height 58
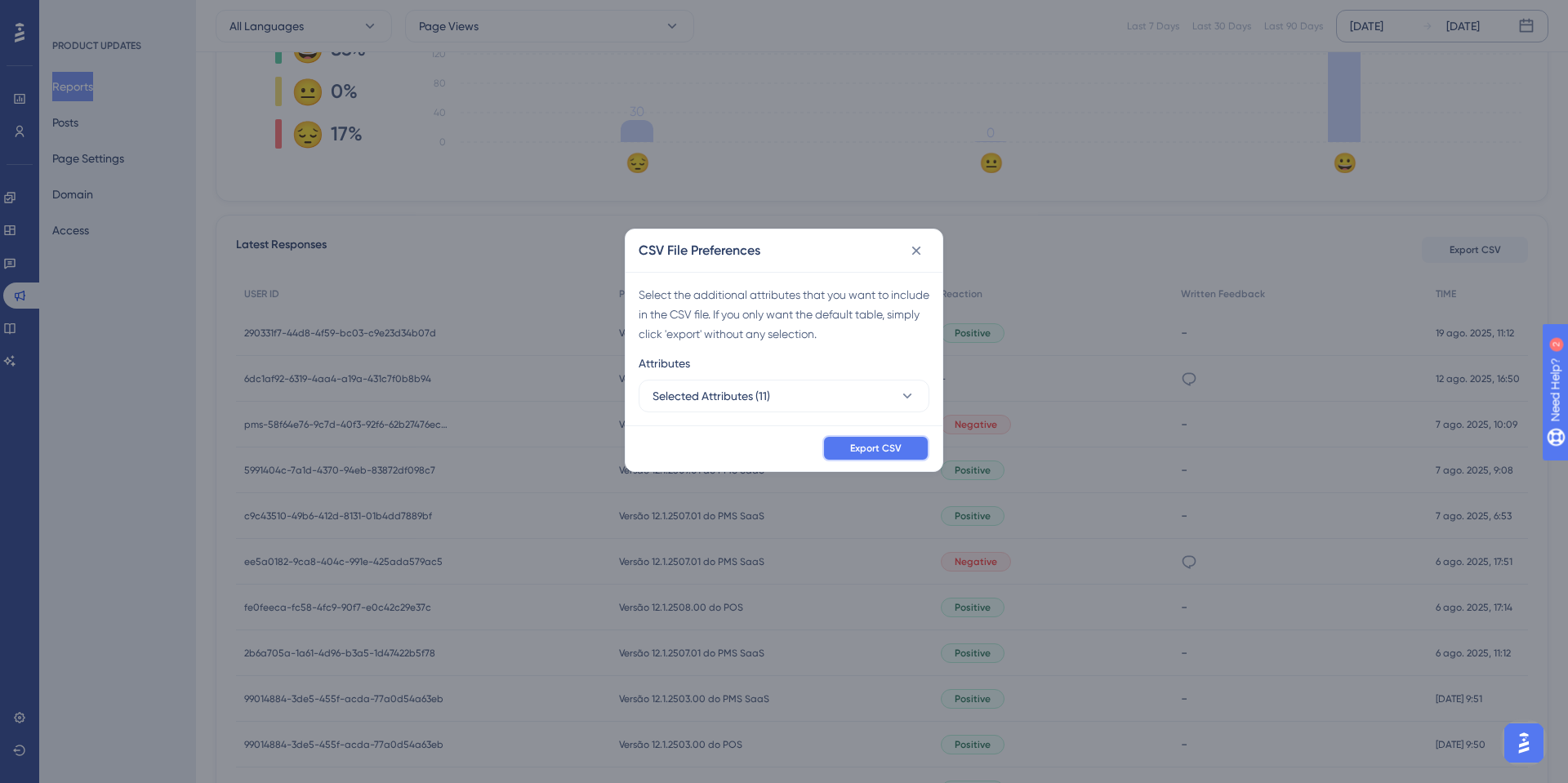
click at [879, 453] on span "Export CSV" at bounding box center [875, 449] width 52 height 13
